Goal: Task Accomplishment & Management: Manage account settings

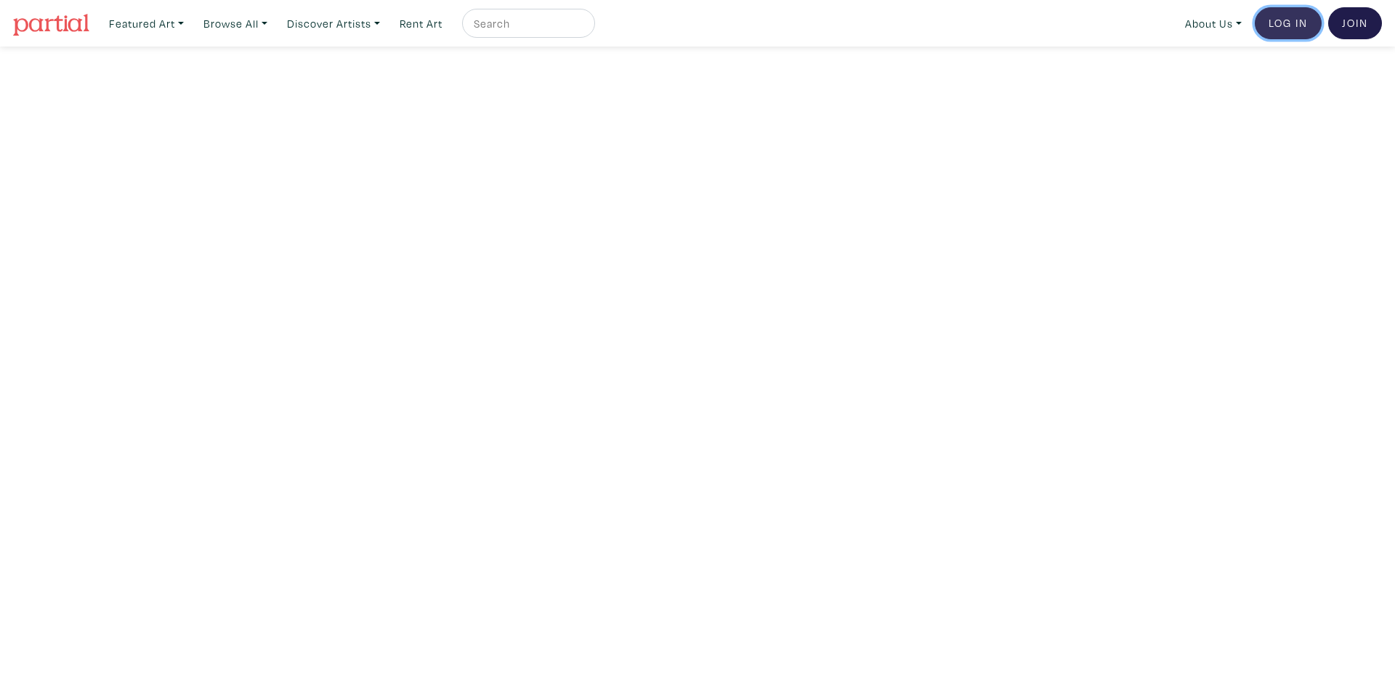
click at [1294, 24] on link "Log In" at bounding box center [1288, 23] width 67 height 32
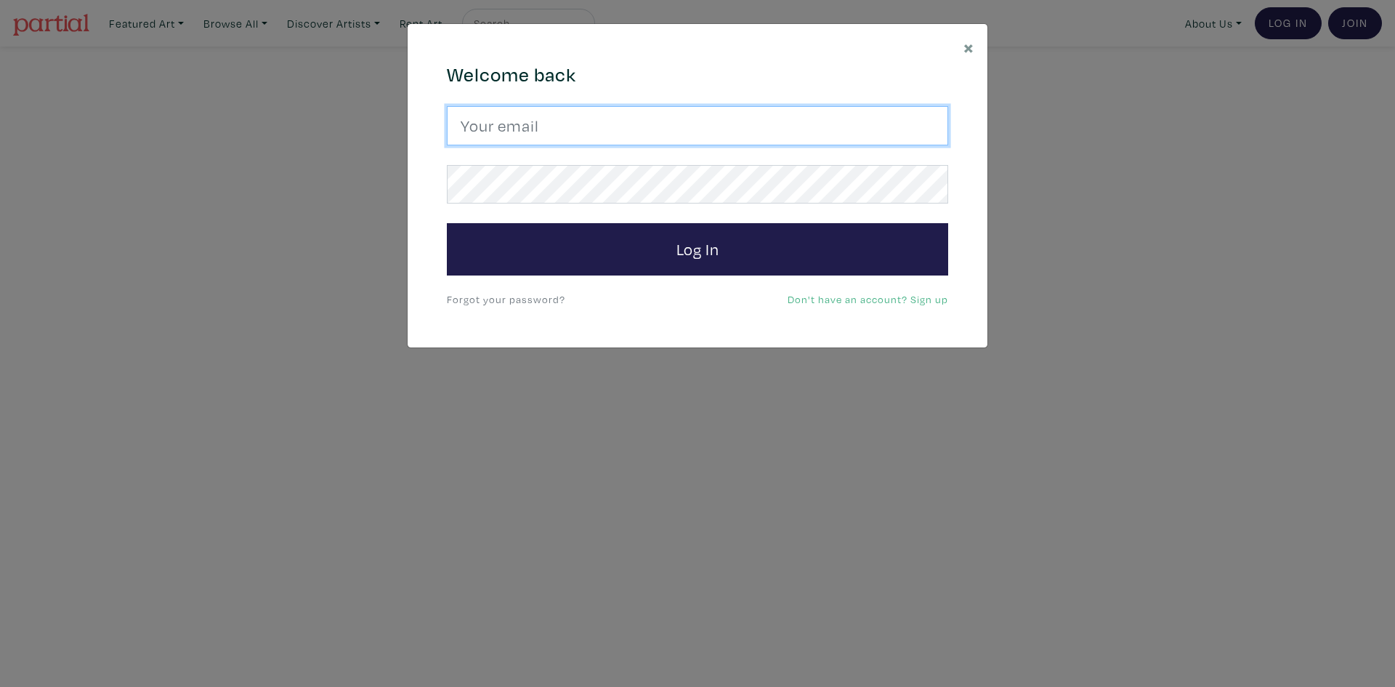
type input "sheldongoldmanartist@gmail.com"
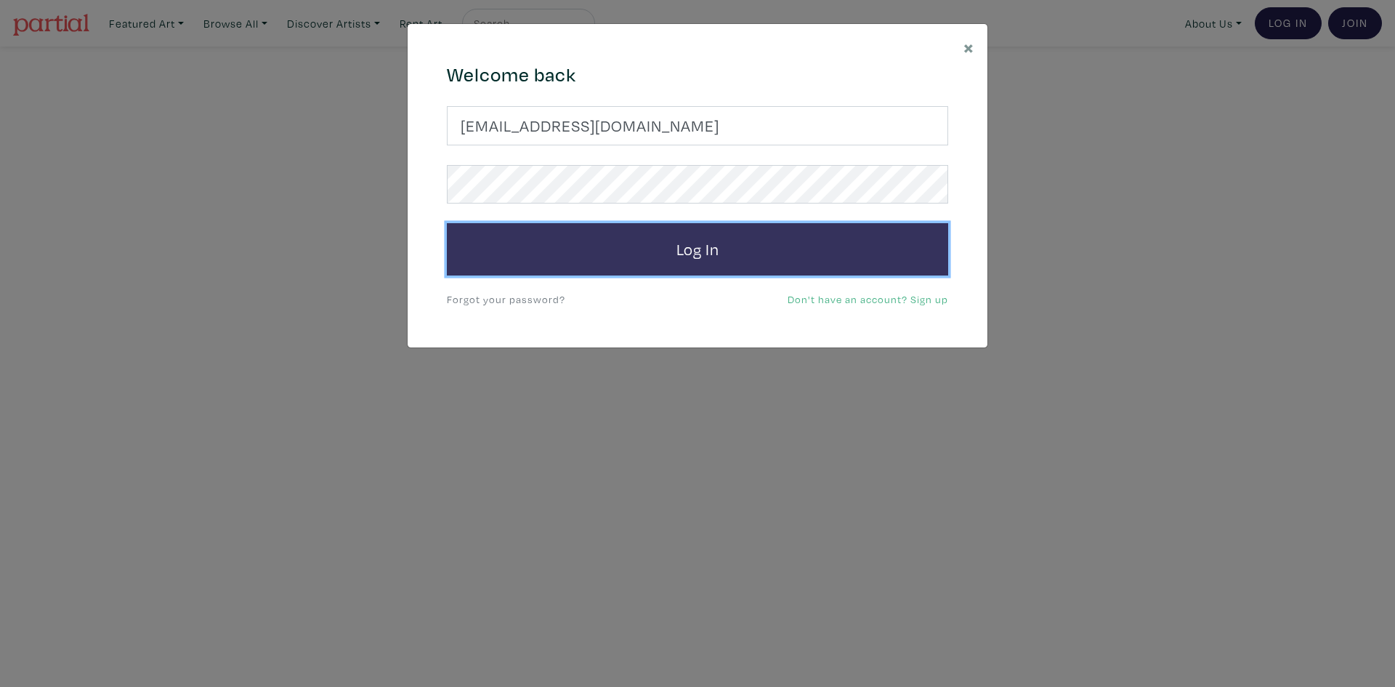
click at [713, 248] on button "Log In" at bounding box center [697, 249] width 501 height 52
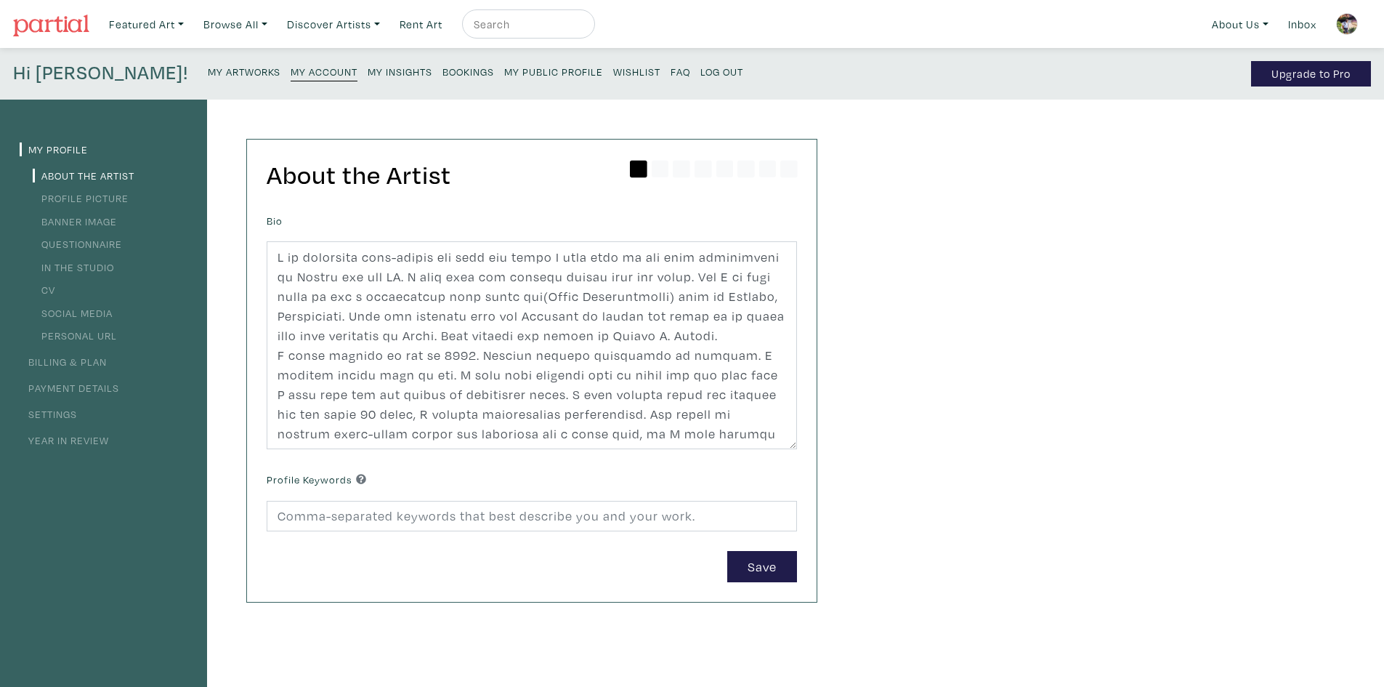
click at [208, 69] on small "My Artworks" at bounding box center [244, 72] width 73 height 14
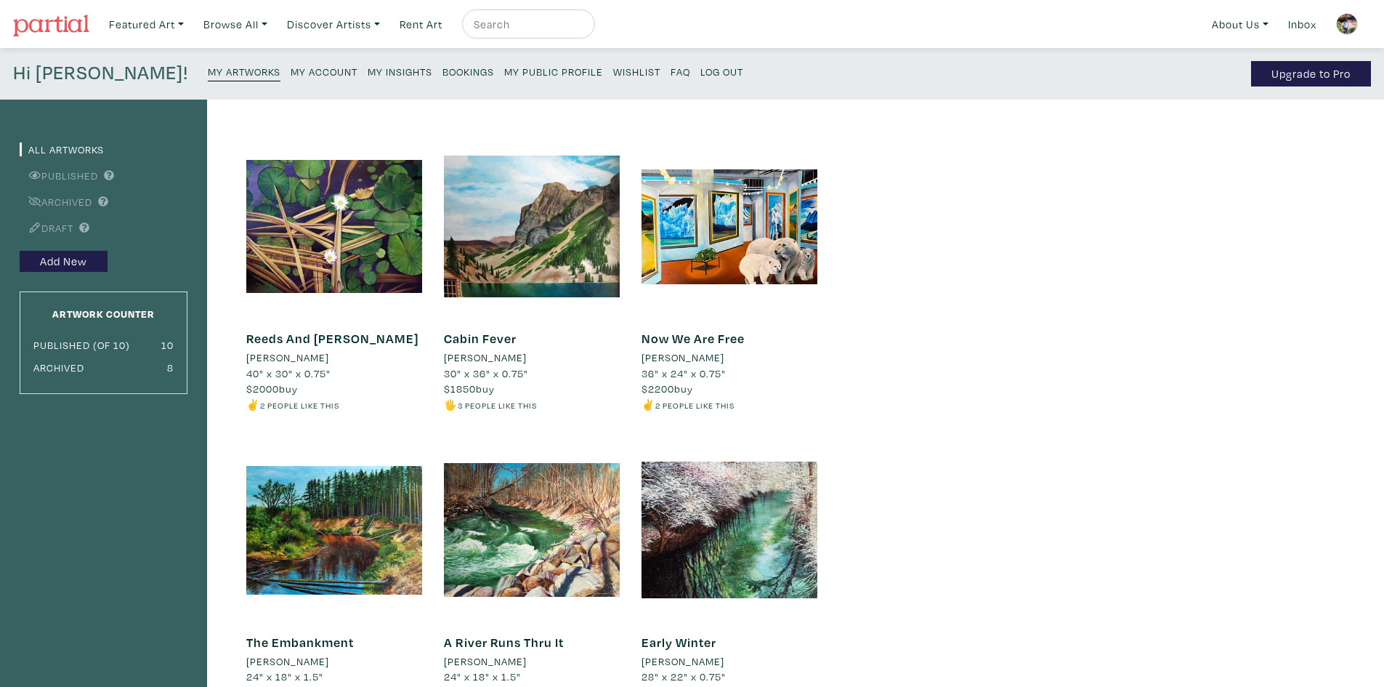
click at [700, 73] on small "Log Out" at bounding box center [721, 72] width 43 height 14
